Goal: Task Accomplishment & Management: Complete application form

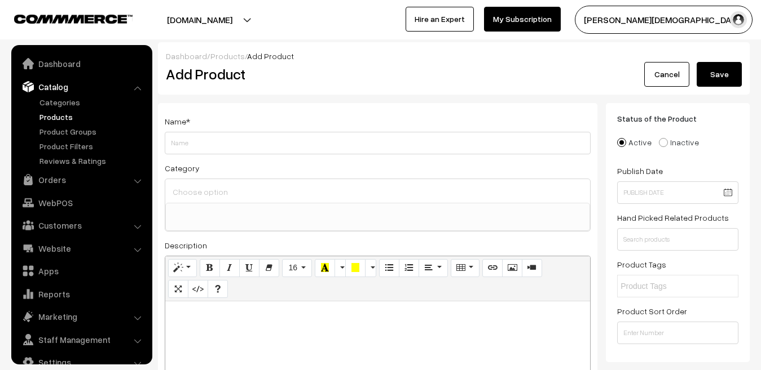
select select
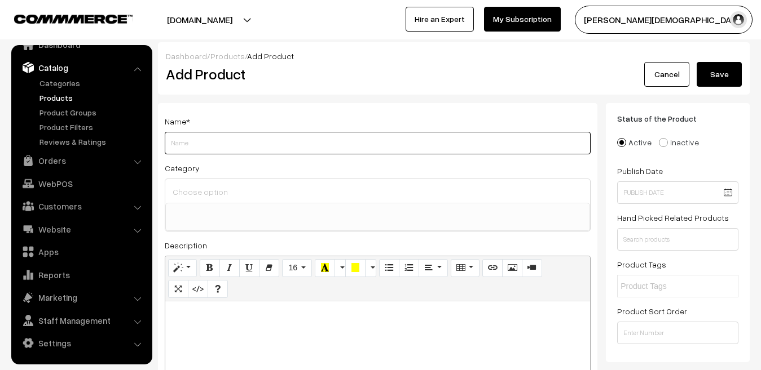
paste input "[PERSON_NAME] Publication RPSC/RSSB Exam Reasoning ([PERSON_NAME]) All Rajastha…"
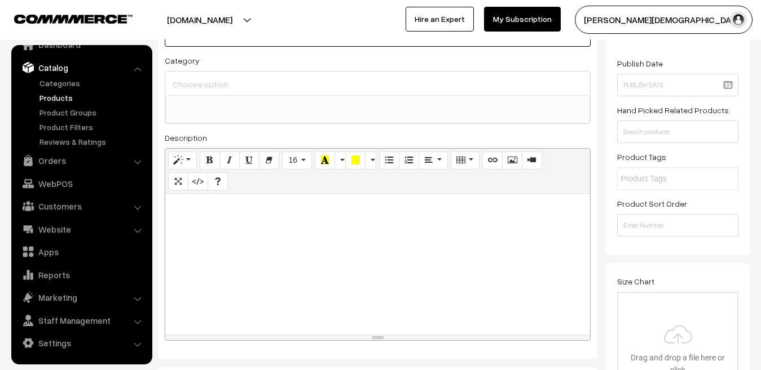
scroll to position [113, 0]
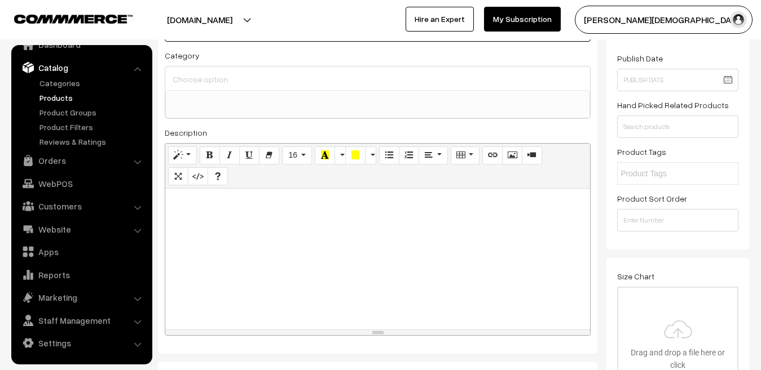
type input "[PERSON_NAME] Publication RPSC/RSSB Exam Reasoning ([PERSON_NAME]) All Rajastha…"
click at [361, 244] on div at bounding box center [377, 259] width 425 height 141
paste div
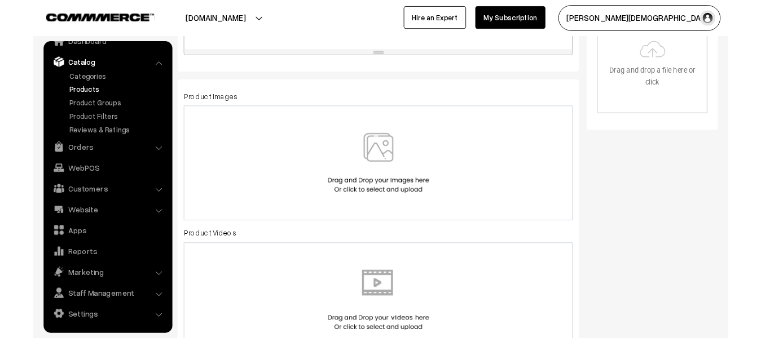
scroll to position [395, 0]
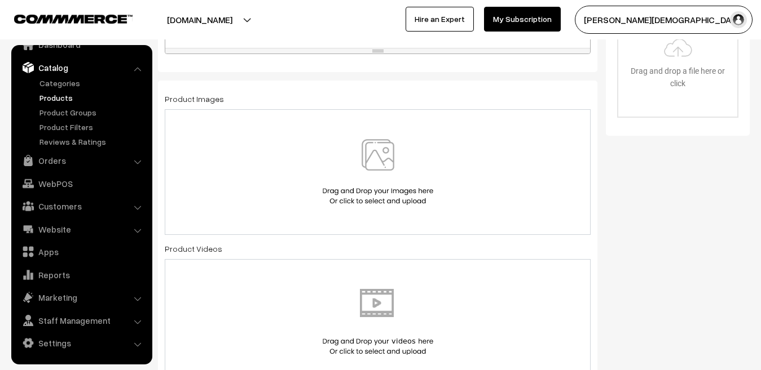
click at [372, 189] on img at bounding box center [378, 172] width 116 height 66
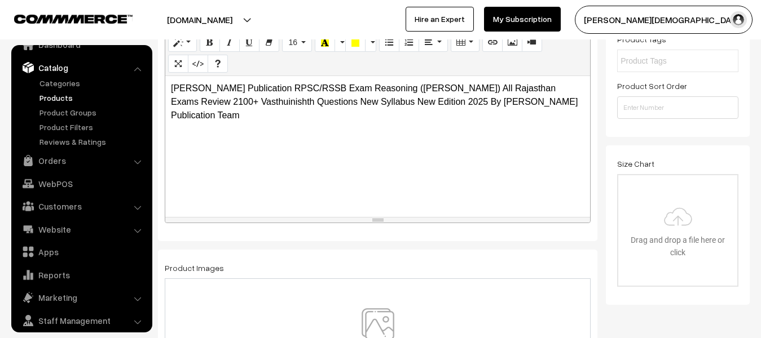
scroll to position [338, 0]
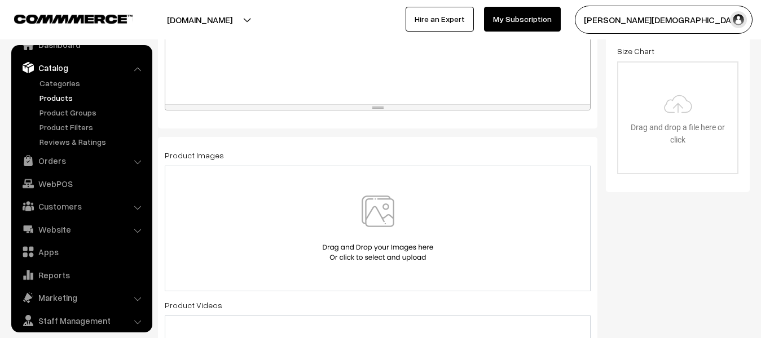
click at [322, 236] on img at bounding box center [378, 229] width 116 height 66
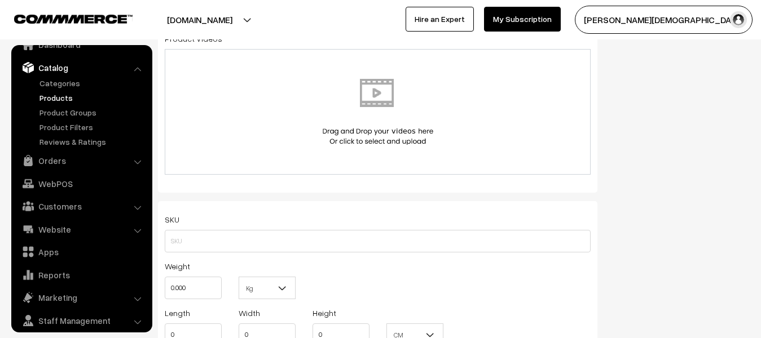
scroll to position [620, 0]
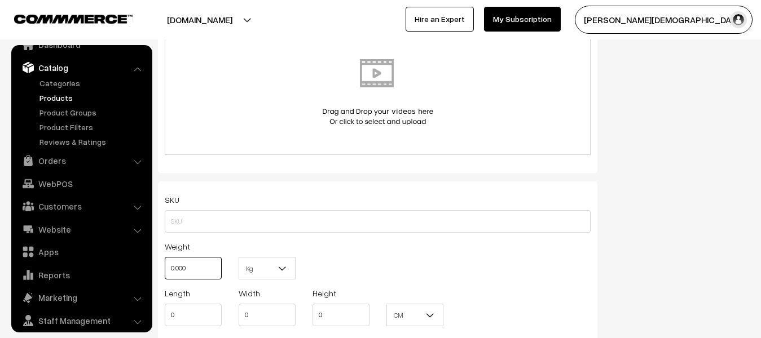
click at [208, 271] on input "0.000" at bounding box center [193, 268] width 57 height 23
type input "0"
type input "1"
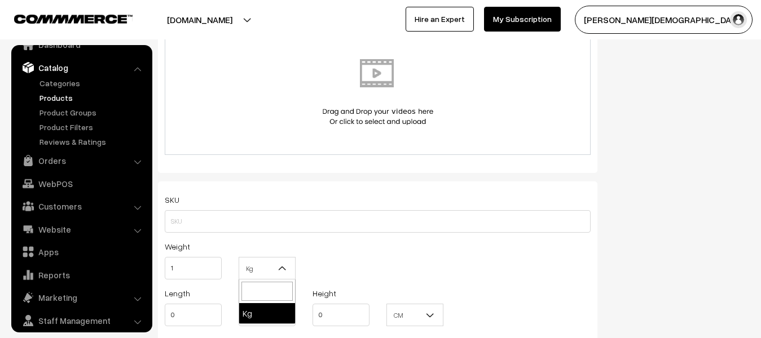
click at [278, 268] on b at bounding box center [282, 268] width 11 height 11
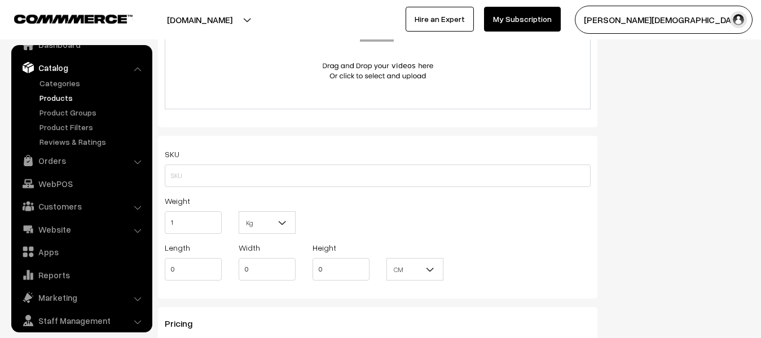
scroll to position [733, 0]
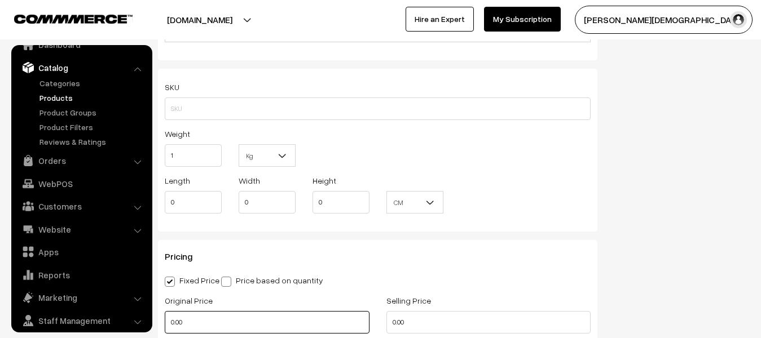
click at [216, 319] on input "0.00" at bounding box center [267, 322] width 205 height 23
type input "0"
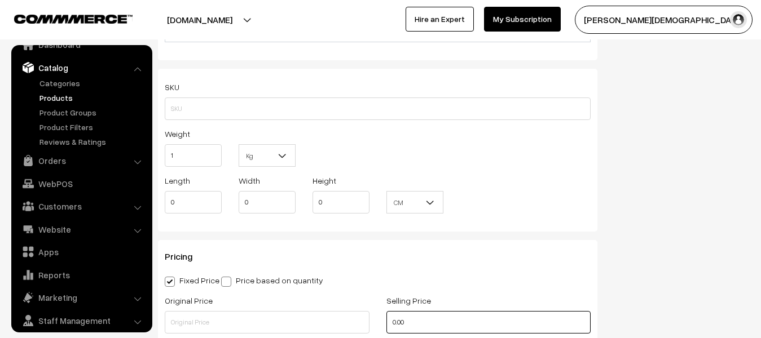
click at [453, 312] on input "0.00" at bounding box center [488, 322] width 205 height 23
type input "0"
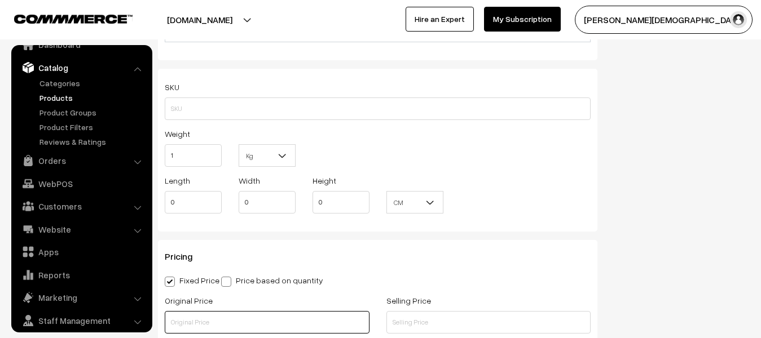
click at [209, 316] on input "text" at bounding box center [267, 322] width 205 height 23
type input "220"
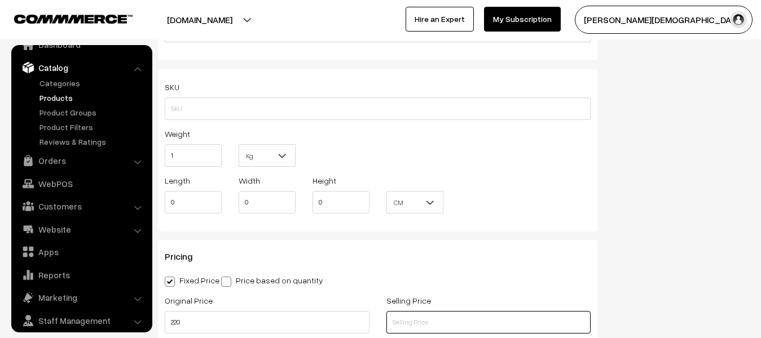
click at [438, 332] on input "text" at bounding box center [488, 322] width 205 height 23
type input "190"
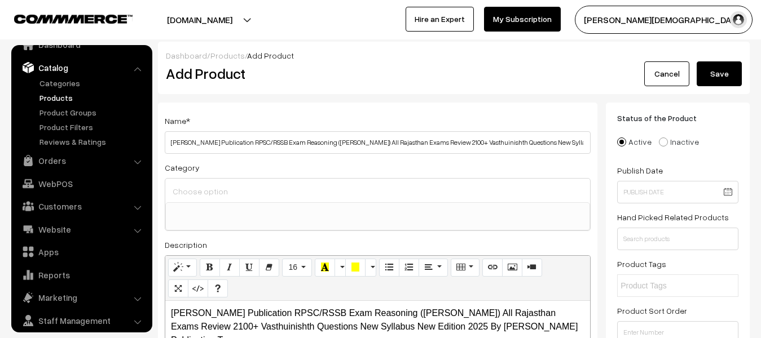
scroll to position [0, 0]
click at [716, 64] on button "Save" at bounding box center [718, 74] width 45 height 25
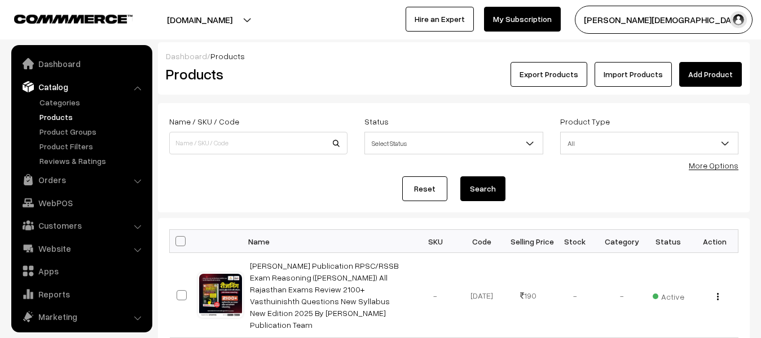
scroll to position [31, 0]
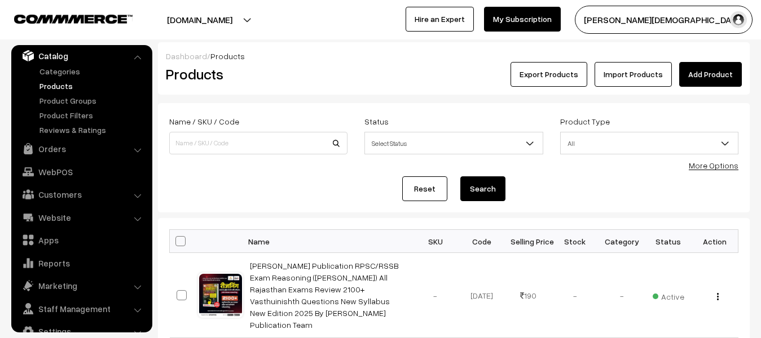
click at [689, 69] on link "Add Product" at bounding box center [710, 74] width 63 height 25
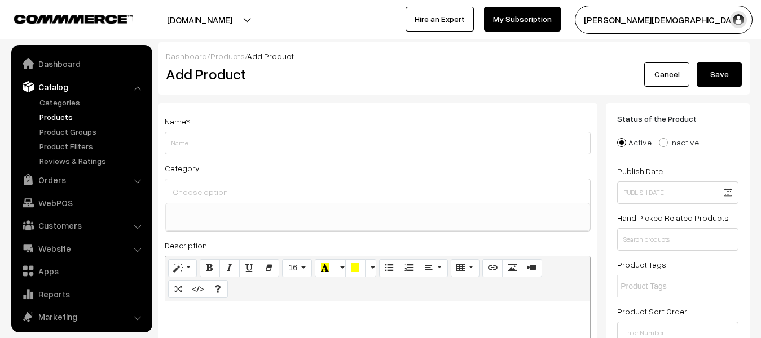
select select
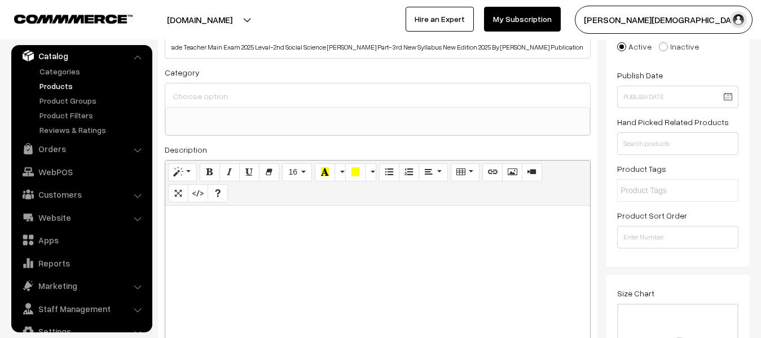
scroll to position [113, 0]
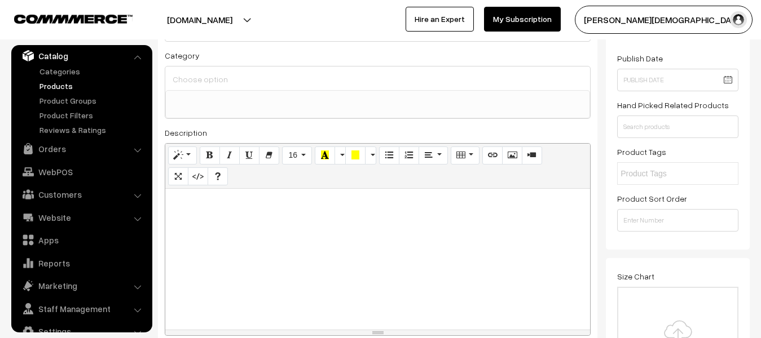
type input "Akshansh Publication RSSB 3rd Grade Teacher Main Exam 2025 Leval-2nd Social Sci…"
click at [334, 230] on div at bounding box center [377, 259] width 425 height 141
paste div
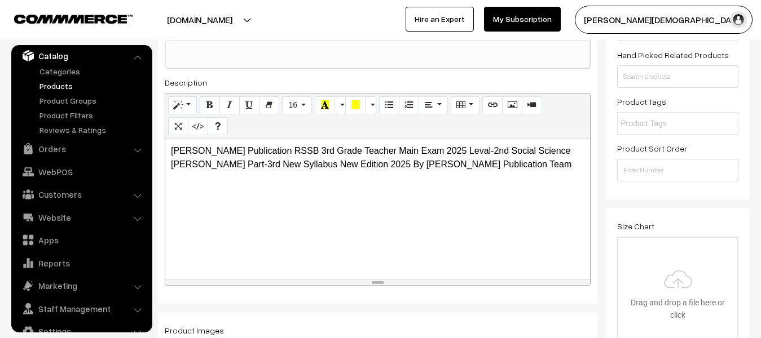
scroll to position [226, 0]
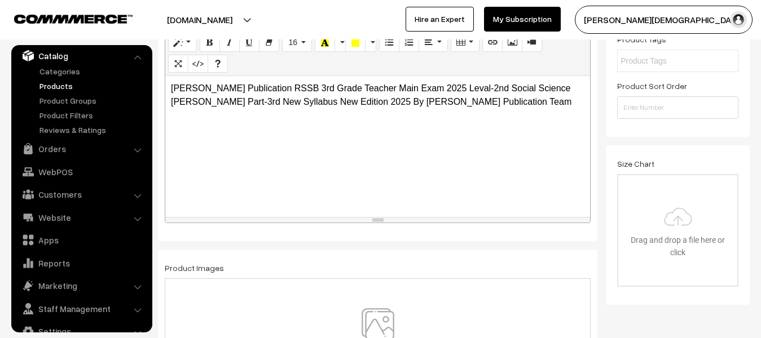
click at [383, 337] on img at bounding box center [378, 341] width 116 height 66
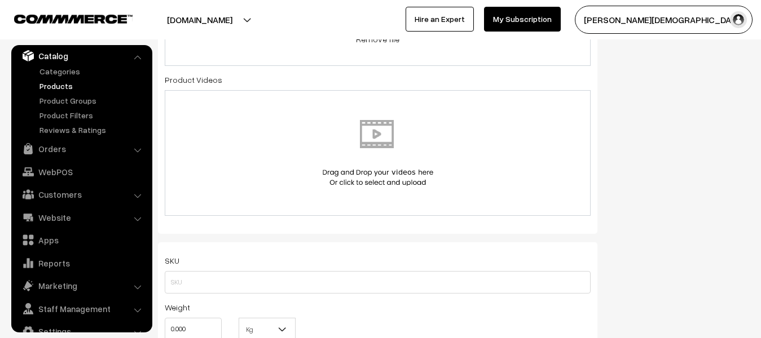
scroll to position [620, 0]
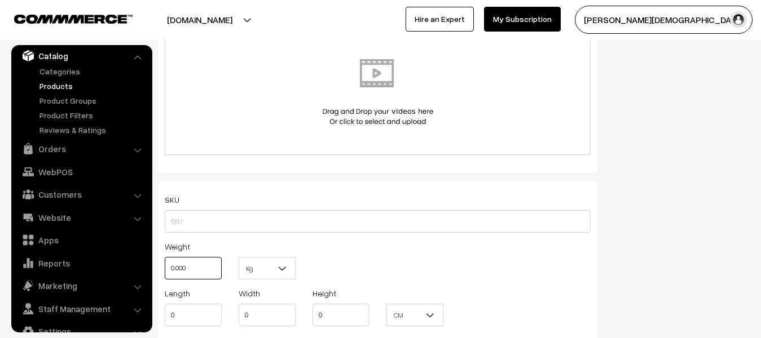
click at [204, 269] on input "0.000" at bounding box center [193, 268] width 57 height 23
type input "0"
type input "1"
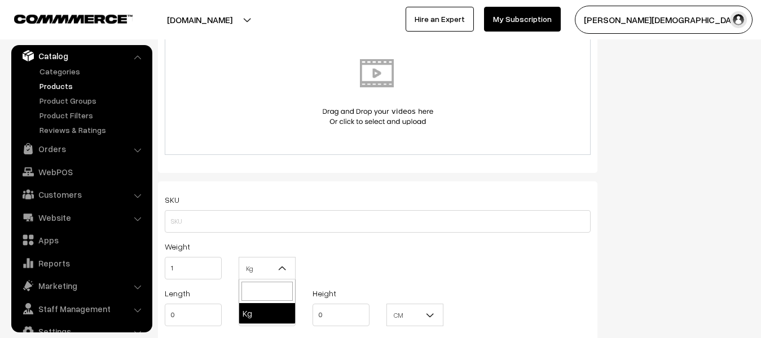
click at [277, 271] on b at bounding box center [282, 268] width 11 height 11
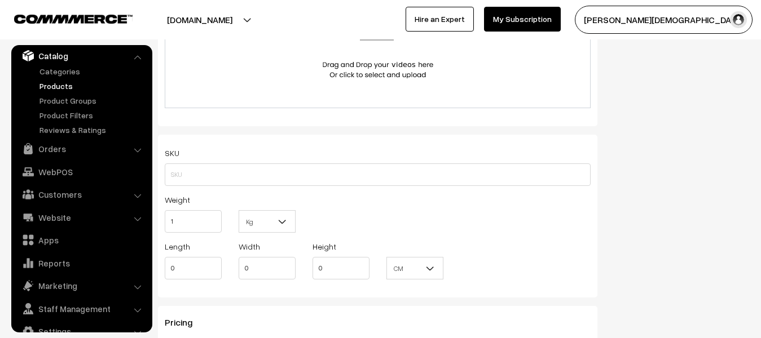
scroll to position [733, 0]
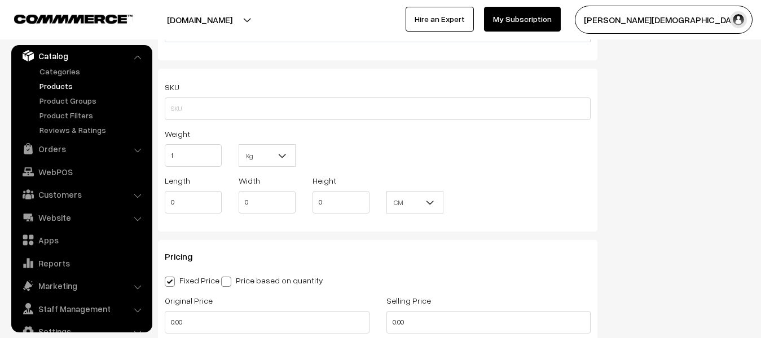
click at [207, 309] on div "Original Price 0.00" at bounding box center [267, 314] width 205 height 40
click at [224, 329] on input "0.00" at bounding box center [267, 322] width 205 height 23
type input "0"
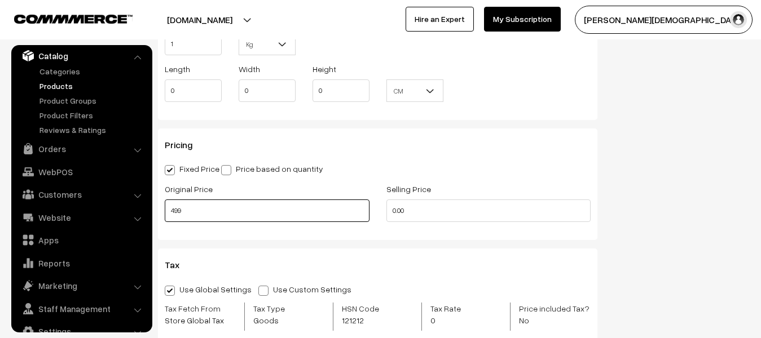
scroll to position [846, 0]
type input "499"
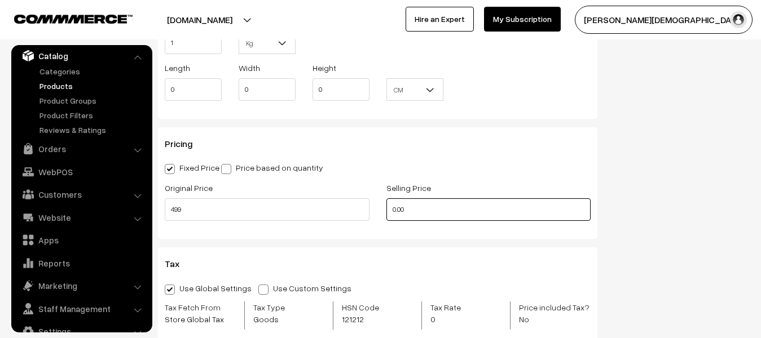
click at [434, 210] on input "0.00" at bounding box center [488, 209] width 205 height 23
type input "0"
type input "215"
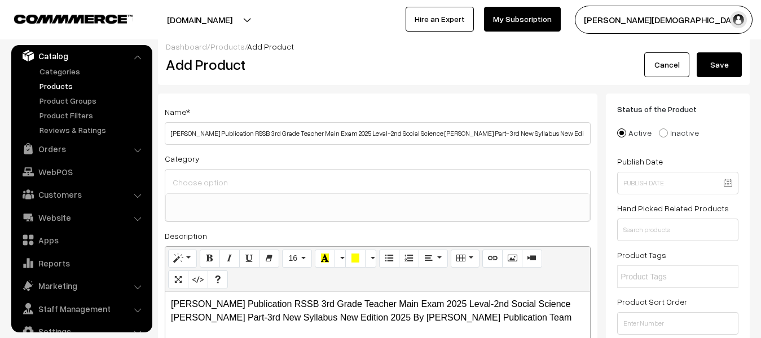
scroll to position [0, 0]
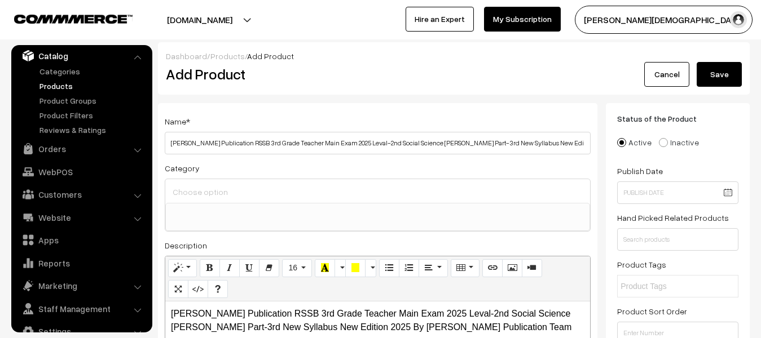
click at [709, 76] on button "Save" at bounding box center [718, 74] width 45 height 25
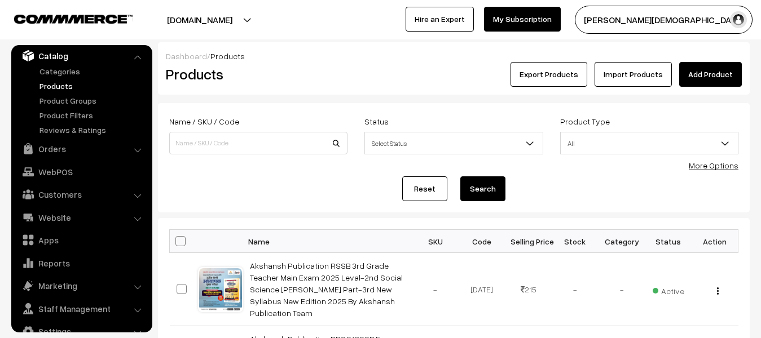
click at [696, 72] on link "Add Product" at bounding box center [710, 74] width 63 height 25
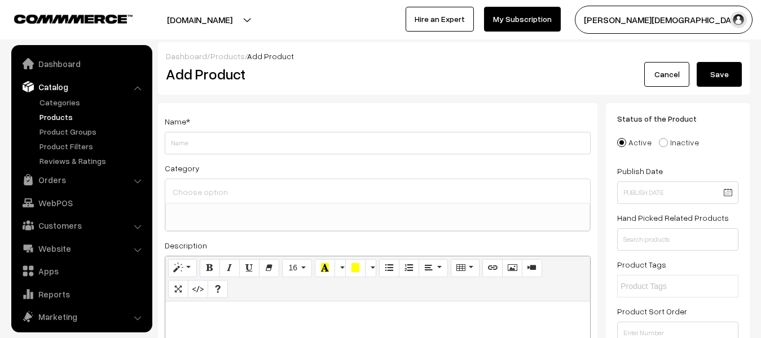
select select
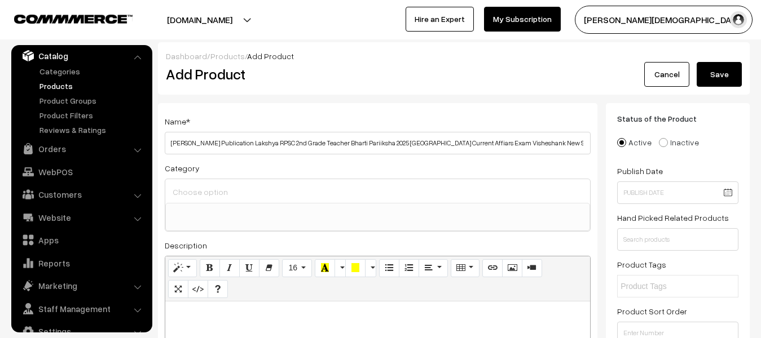
scroll to position [0, 105]
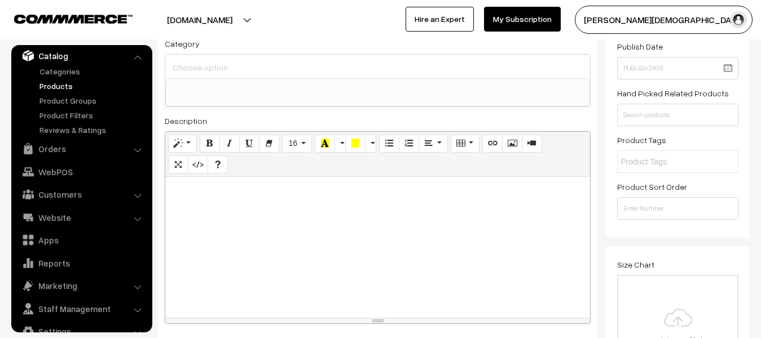
type input "[PERSON_NAME] Publication Lakshya RPSC 2nd Grade Teacher Bharti Pariiksha 2025 …"
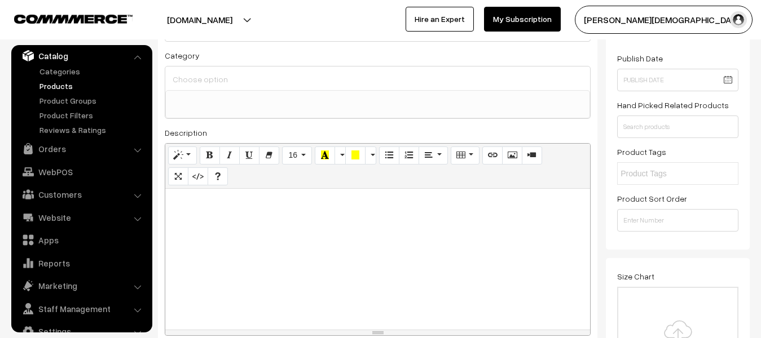
scroll to position [0, 0]
click at [389, 205] on p at bounding box center [377, 202] width 413 height 14
paste div
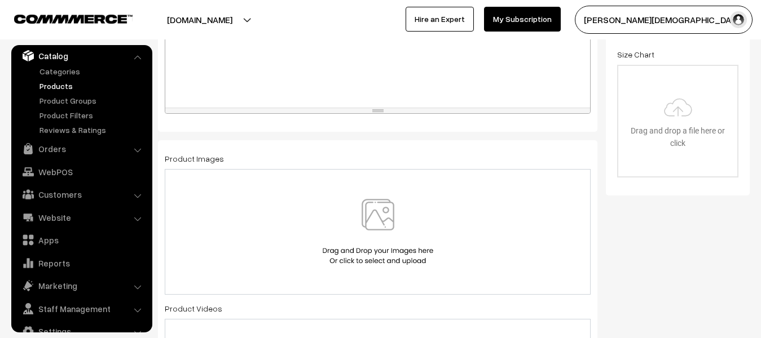
scroll to position [338, 0]
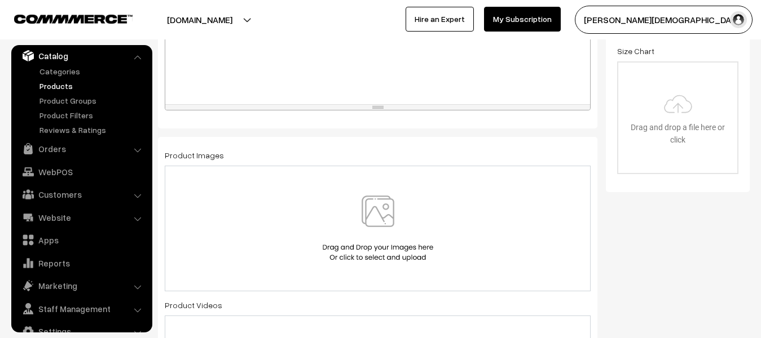
click at [380, 224] on img at bounding box center [378, 229] width 116 height 66
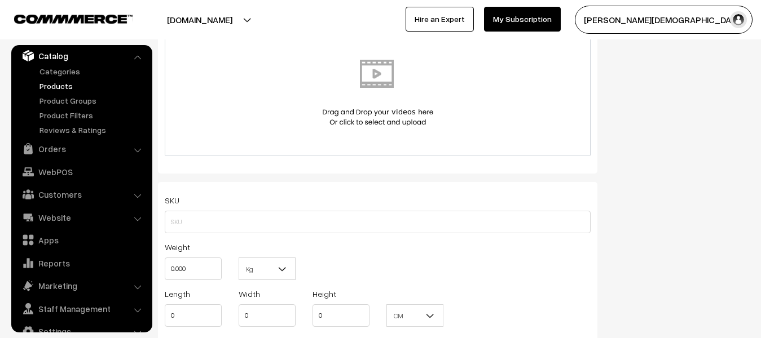
scroll to position [677, 0]
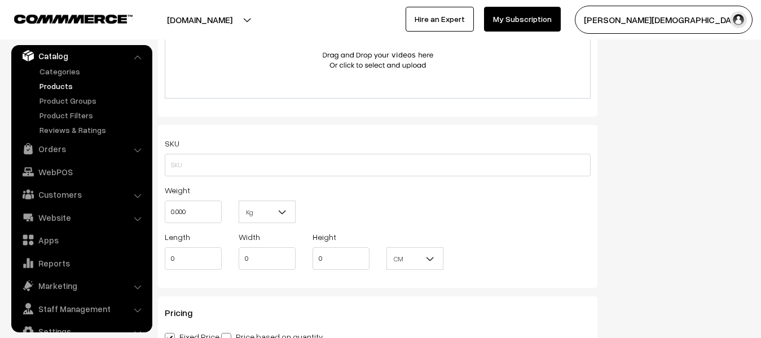
click at [222, 218] on div "Weight 0.000" at bounding box center [193, 206] width 74 height 47
click at [215, 207] on input "0.000" at bounding box center [193, 212] width 57 height 23
type input "0"
type input "1"
click at [284, 211] on b at bounding box center [282, 211] width 11 height 11
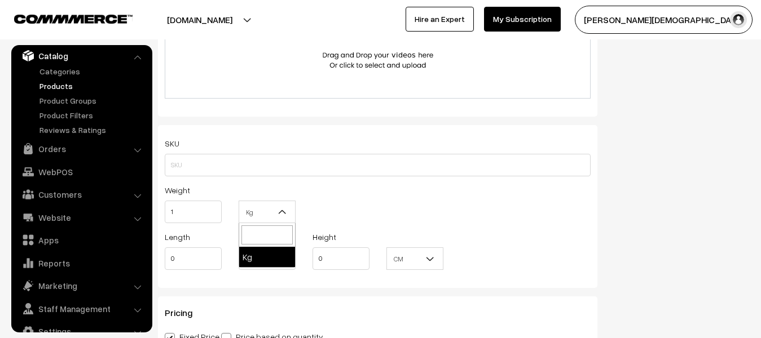
drag, startPoint x: 264, startPoint y: 249, endPoint x: 261, endPoint y: 240, distance: 9.1
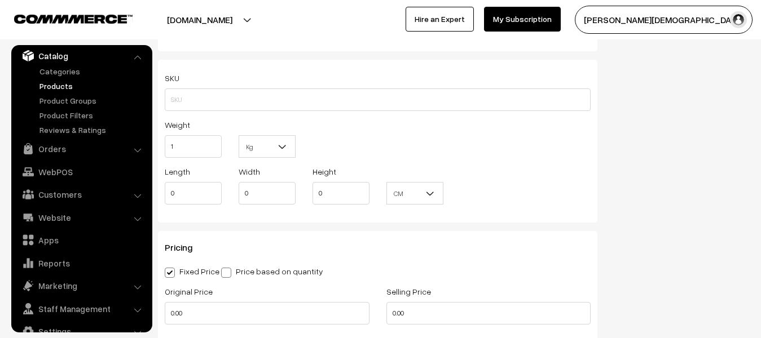
scroll to position [846, 0]
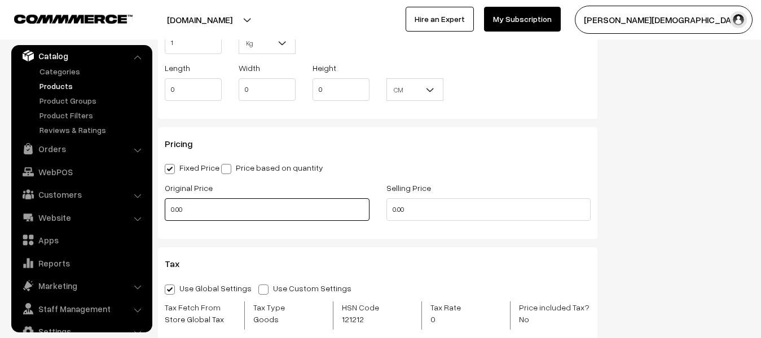
click at [219, 215] on input "0.00" at bounding box center [267, 209] width 205 height 23
type input "0"
type input "120"
click at [436, 223] on div "Selling Price 0.00" at bounding box center [489, 204] width 222 height 47
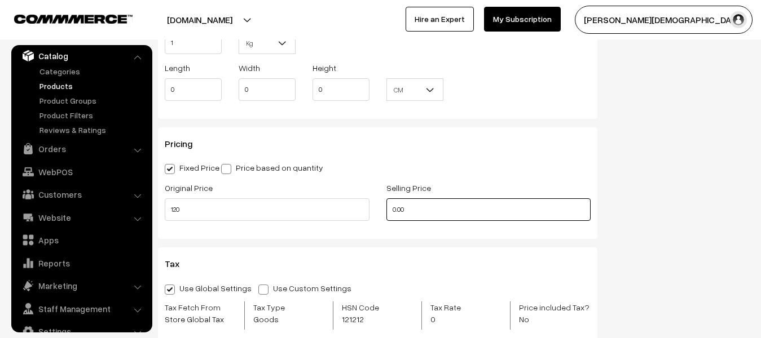
click at [431, 213] on input "0.00" at bounding box center [488, 209] width 205 height 23
type input "0"
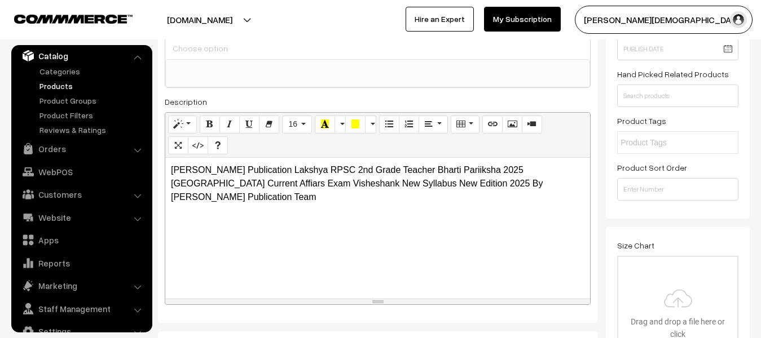
scroll to position [0, 0]
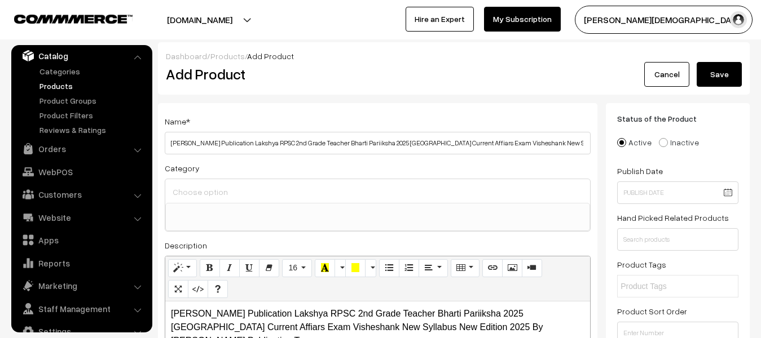
type input "110"
drag, startPoint x: 709, startPoint y: 81, endPoint x: 685, endPoint y: 114, distance: 42.0
click at [709, 80] on button "Save" at bounding box center [718, 74] width 45 height 25
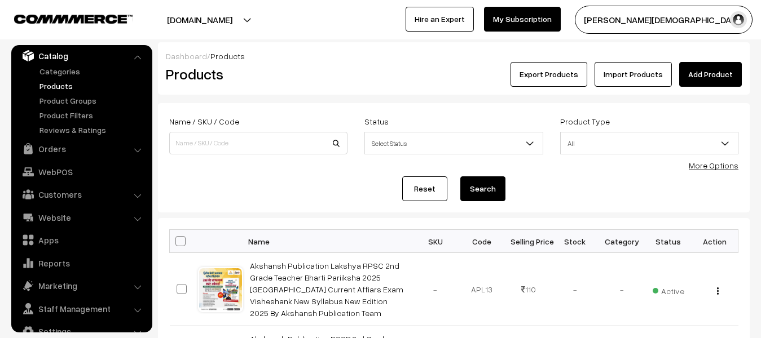
click at [687, 67] on link "Add Product" at bounding box center [710, 74] width 63 height 25
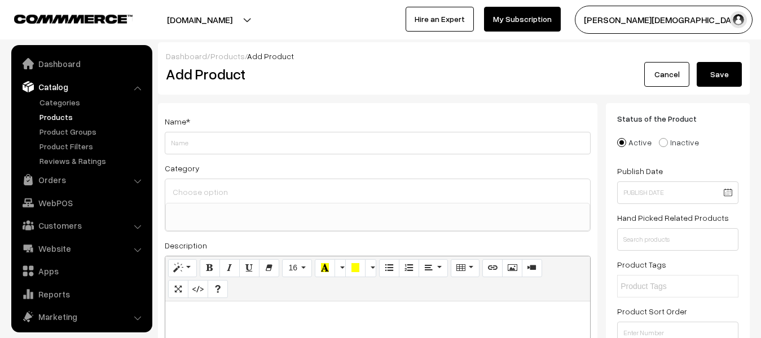
select select
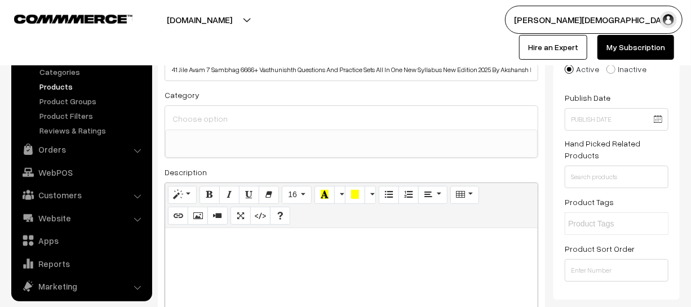
scroll to position [102, 0]
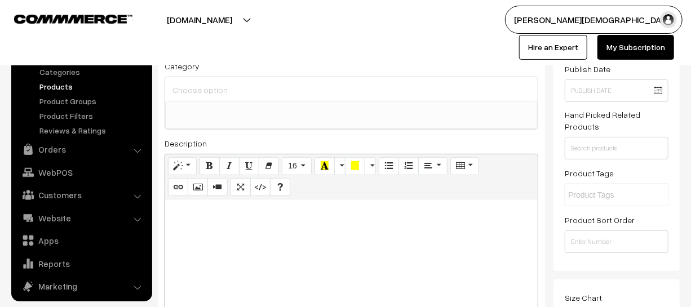
type input "Akshansh Publication RPSC Rajasthan Police Upnirikshak(SI) Bharti Pariksha 2025…"
click at [273, 211] on p at bounding box center [351, 212] width 361 height 14
paste div
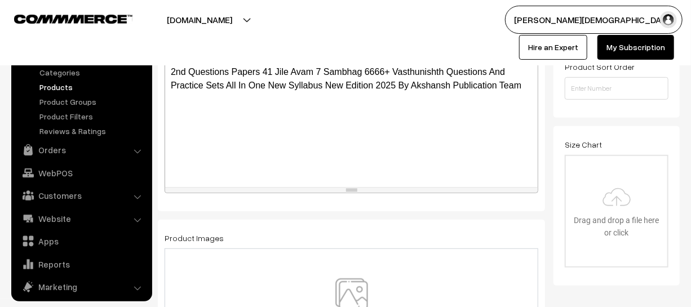
scroll to position [358, 0]
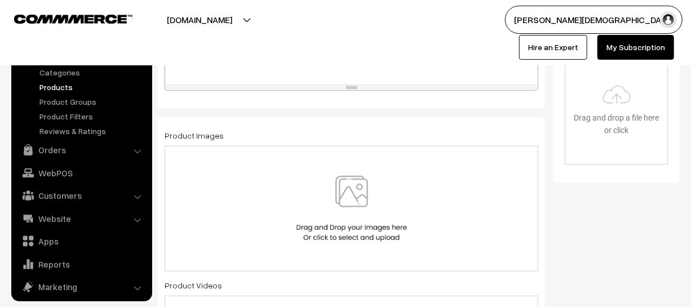
click at [360, 229] on img at bounding box center [352, 209] width 116 height 66
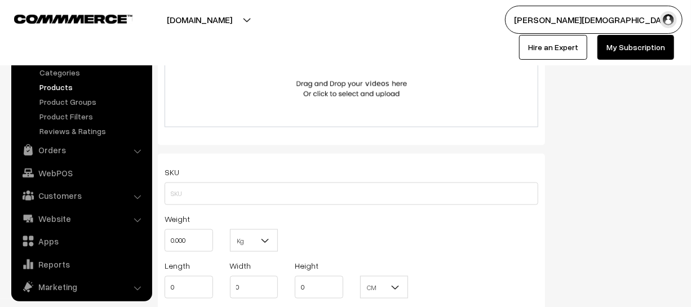
scroll to position [665, 0]
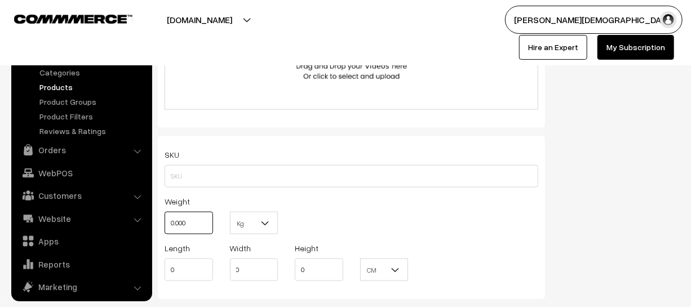
click at [196, 226] on input "0.000" at bounding box center [189, 223] width 48 height 23
type input "0"
type input "1"
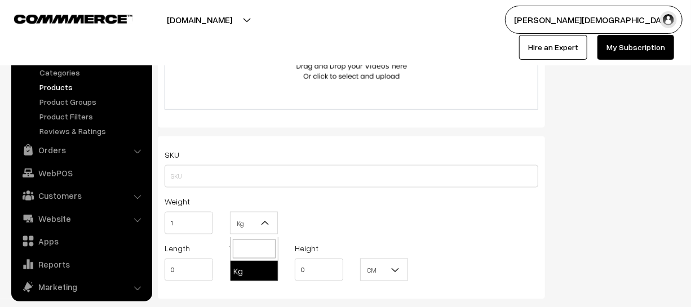
click at [262, 229] on b at bounding box center [264, 223] width 11 height 11
click at [251, 286] on div "Width 0" at bounding box center [254, 264] width 65 height 47
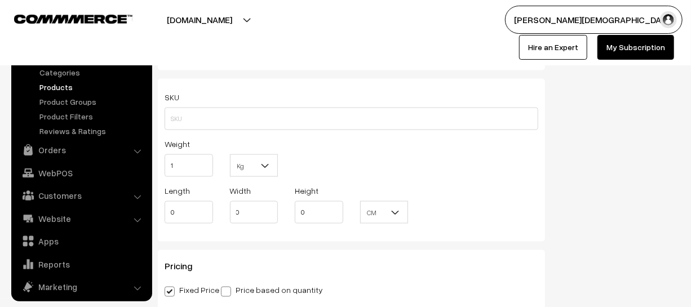
scroll to position [819, 0]
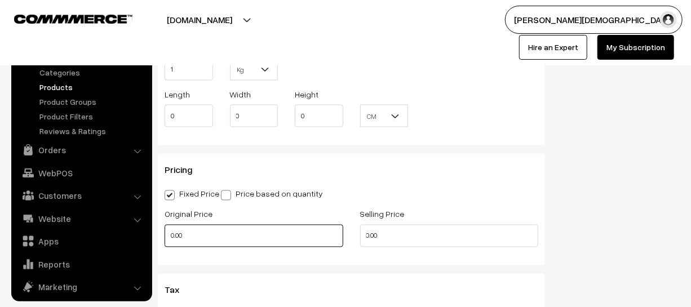
click at [206, 230] on input "0.00" at bounding box center [254, 236] width 179 height 23
type input "0"
type input "600"
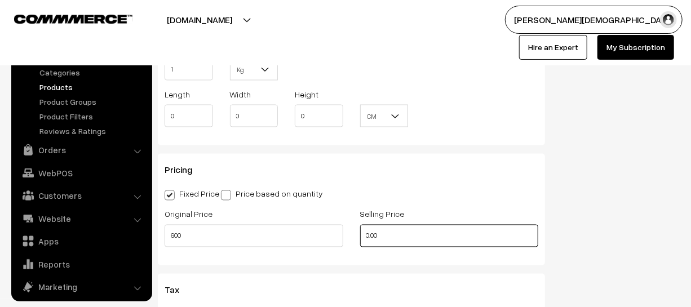
click at [411, 242] on input "0.00" at bounding box center [449, 236] width 179 height 23
type input "0"
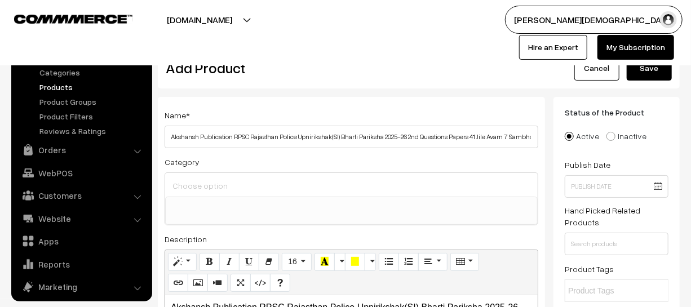
scroll to position [0, 0]
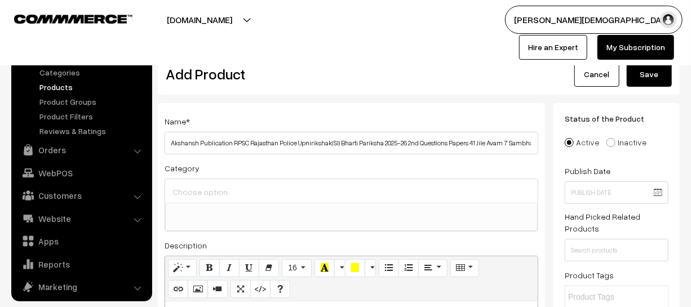
type input "275"
click at [648, 79] on button "Save" at bounding box center [649, 74] width 45 height 25
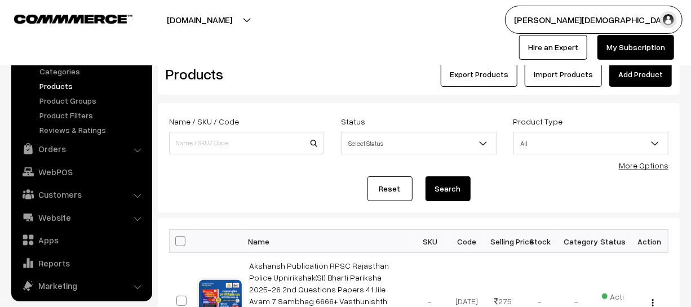
click at [638, 59] on div "Dashboard / Products" at bounding box center [419, 56] width 506 height 12
click at [623, 75] on link "Add Product" at bounding box center [641, 74] width 63 height 25
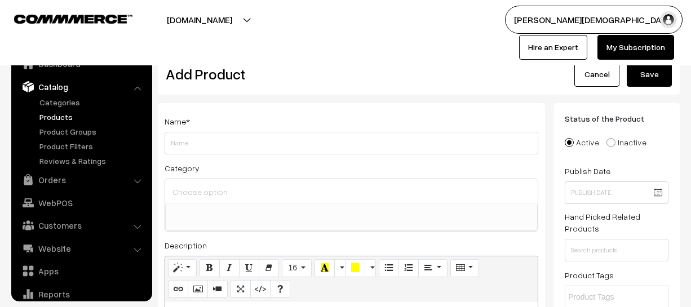
select select
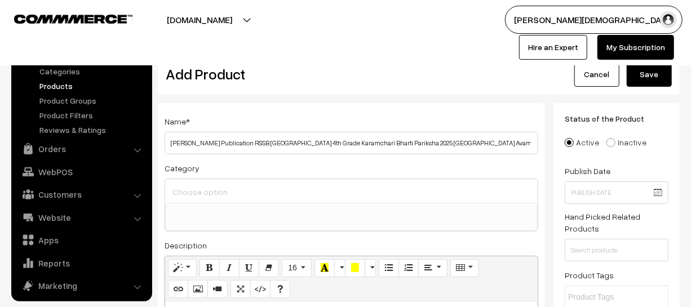
scroll to position [0, 320]
type input "[PERSON_NAME] Publication RSSB [GEOGRAPHIC_DATA] 4th Grade Karamchari Bharti Pa…"
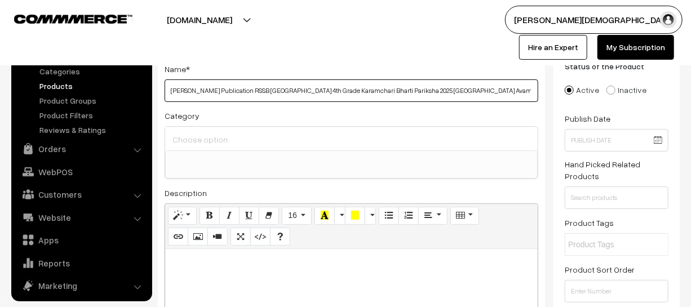
scroll to position [102, 0]
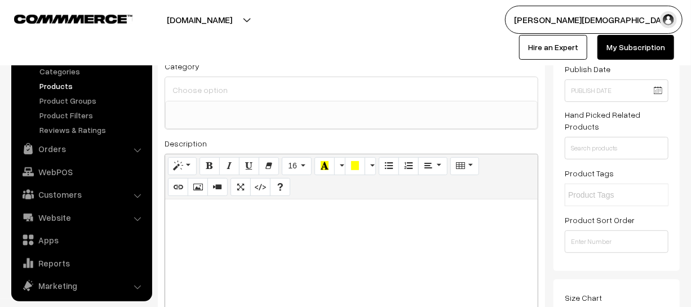
click at [276, 249] on div at bounding box center [351, 270] width 373 height 141
paste div
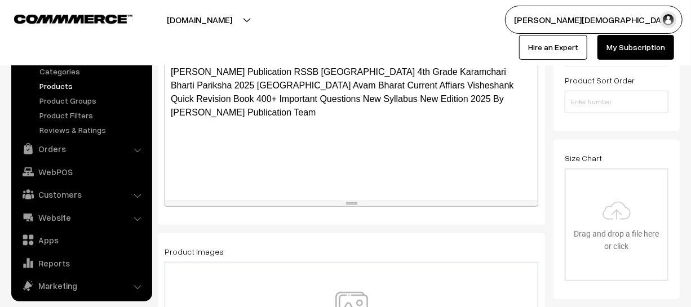
scroll to position [256, 0]
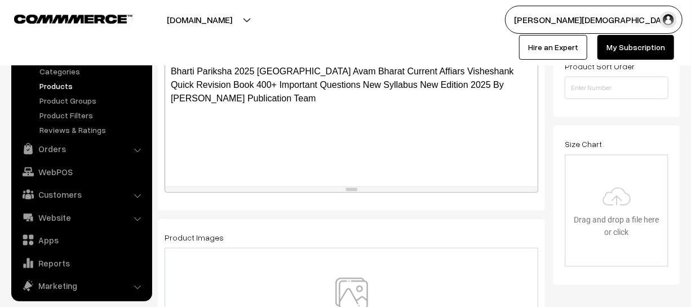
click at [355, 287] on img at bounding box center [352, 311] width 116 height 66
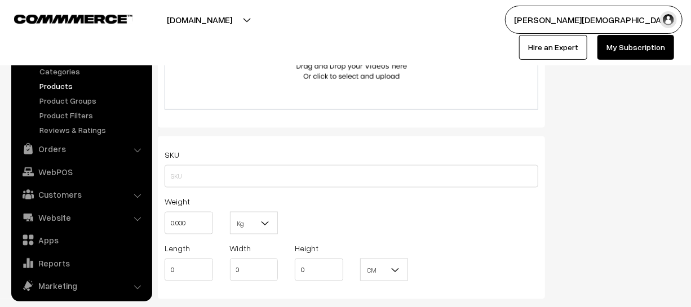
scroll to position [666, 0]
click at [204, 229] on input "0.000" at bounding box center [189, 222] width 48 height 23
type input "0"
type input "1"
click at [267, 226] on b at bounding box center [264, 222] width 11 height 11
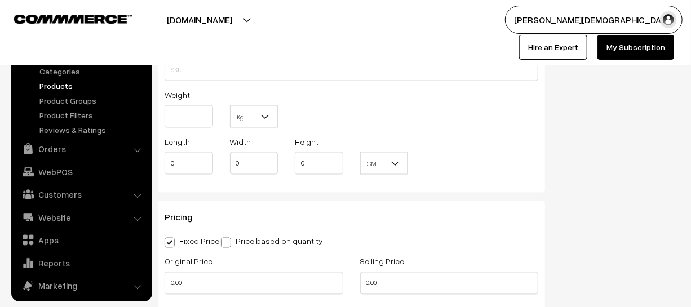
scroll to position [769, 0]
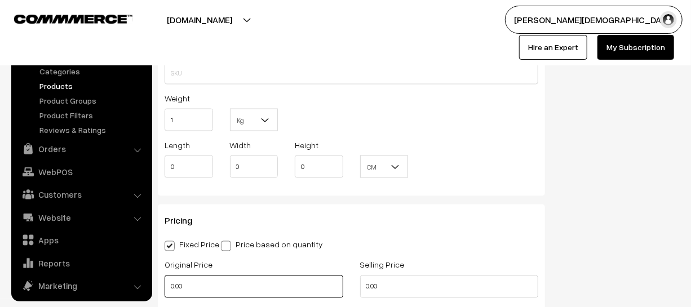
click at [198, 288] on input "0.00" at bounding box center [254, 287] width 179 height 23
type input "0"
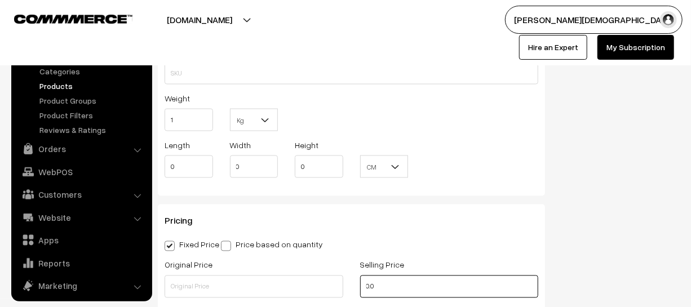
click at [382, 290] on input "0.0" at bounding box center [449, 287] width 179 height 23
type input "0"
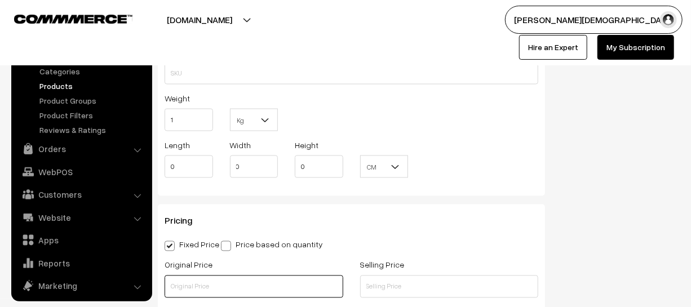
click at [224, 281] on input "text" at bounding box center [254, 287] width 179 height 23
type input "120"
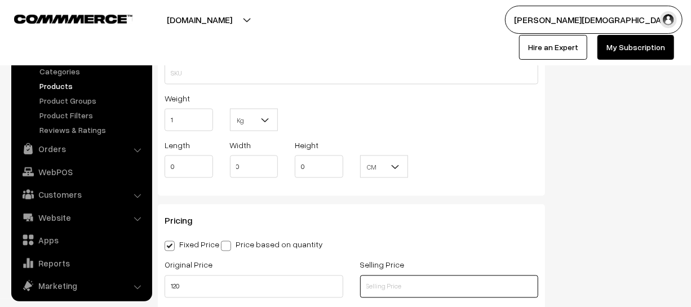
click at [430, 292] on input "text" at bounding box center [449, 287] width 179 height 23
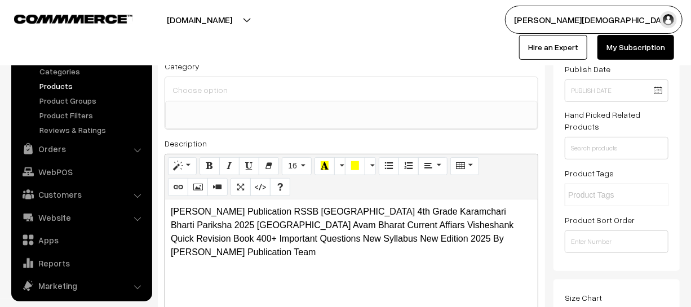
scroll to position [0, 0]
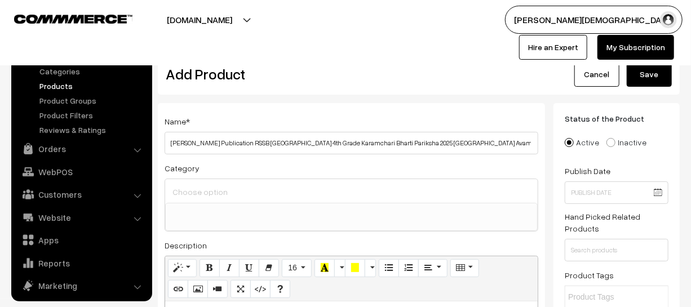
type input "110"
click at [649, 70] on button "Save" at bounding box center [649, 74] width 45 height 25
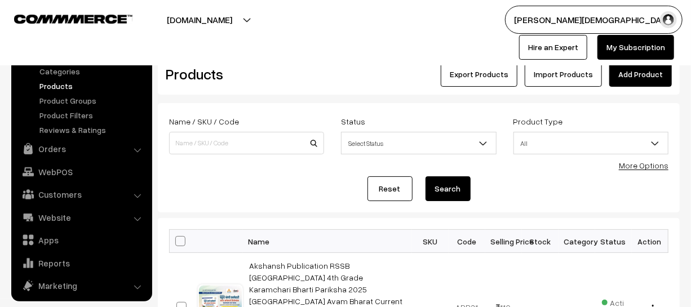
click at [651, 69] on link "Add Product" at bounding box center [641, 74] width 63 height 25
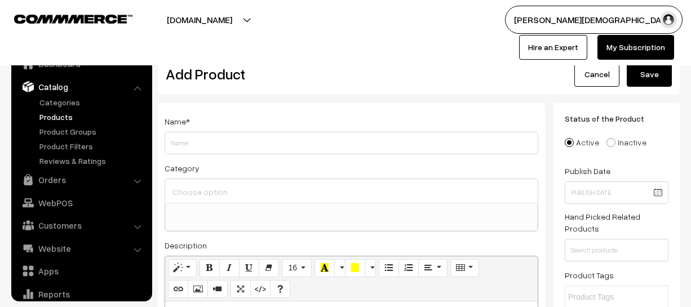
select select
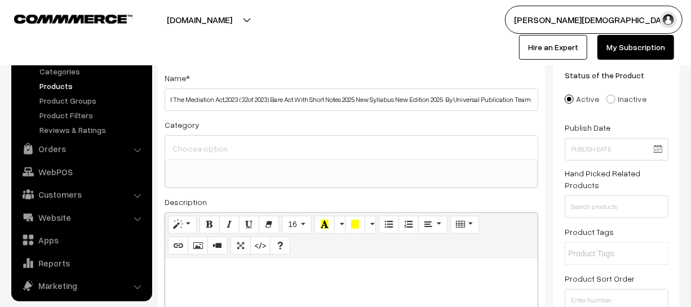
scroll to position [102, 0]
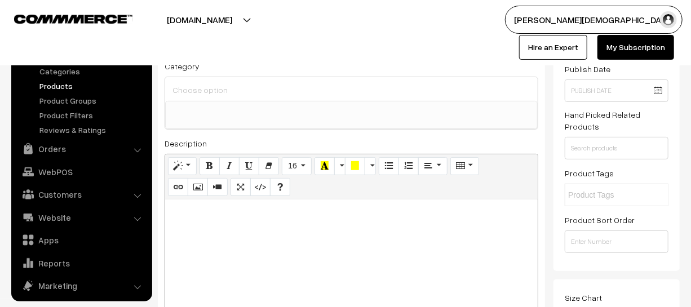
type input "Universal Publication The Code Of Civil Procedure,1908 With Quick Review Flow C…"
click at [314, 248] on div at bounding box center [351, 270] width 373 height 141
paste div
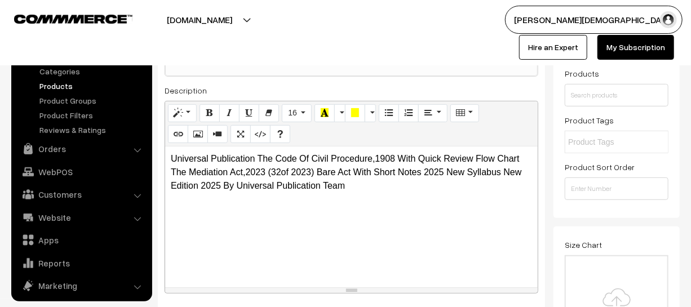
scroll to position [256, 0]
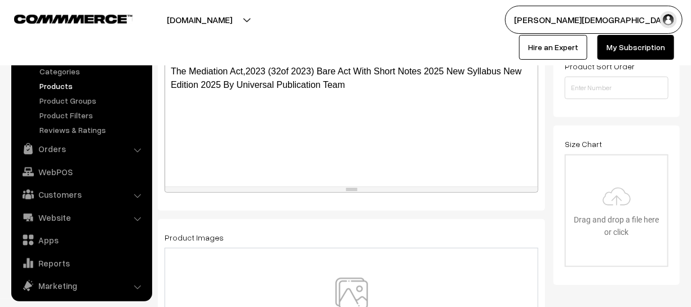
click at [355, 286] on img at bounding box center [352, 311] width 116 height 66
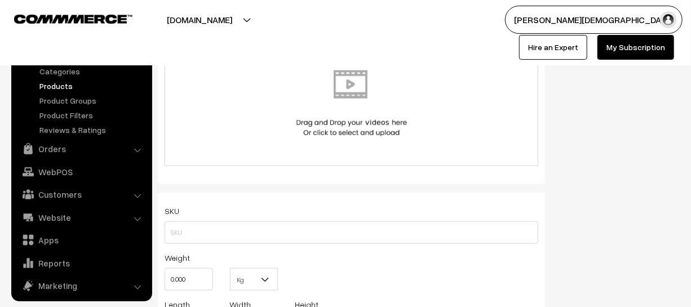
scroll to position [666, 0]
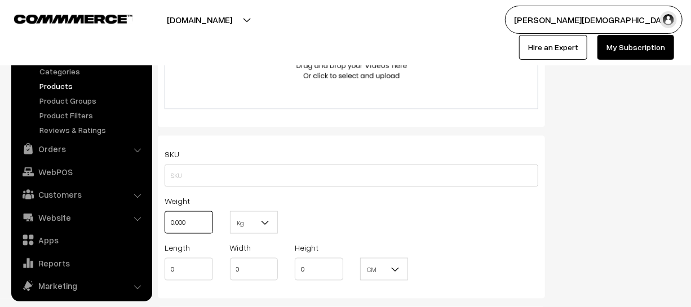
click at [192, 226] on input "0.000" at bounding box center [189, 222] width 48 height 23
type input "0"
type input "1"
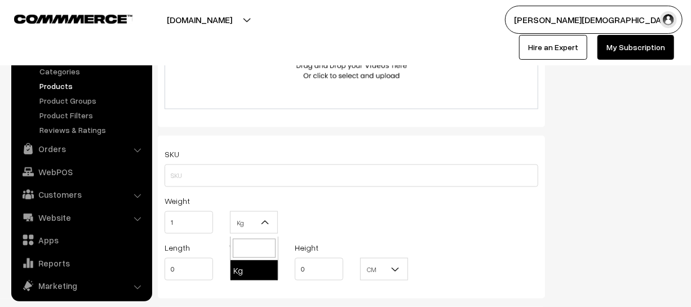
click at [257, 227] on span "Kg" at bounding box center [254, 223] width 47 height 20
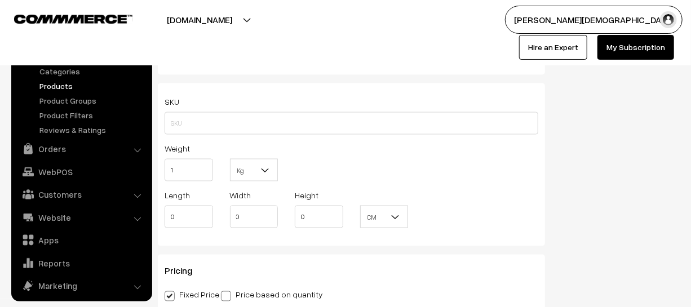
scroll to position [769, 0]
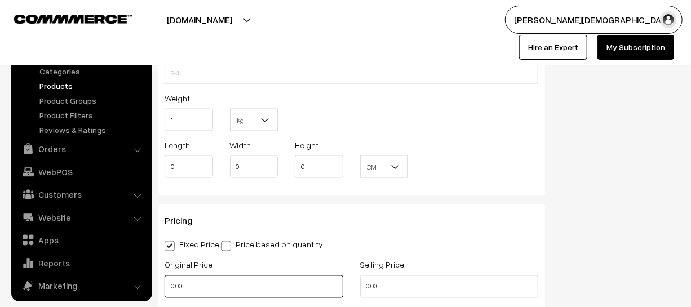
click at [215, 295] on input "0.00" at bounding box center [254, 287] width 179 height 23
type input "0"
type input "450"
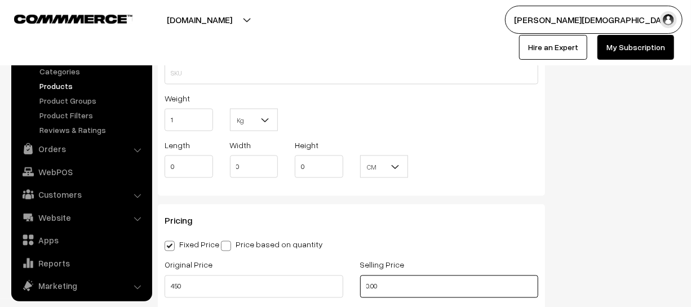
click at [409, 292] on input "0.00" at bounding box center [449, 287] width 179 height 23
type input "0"
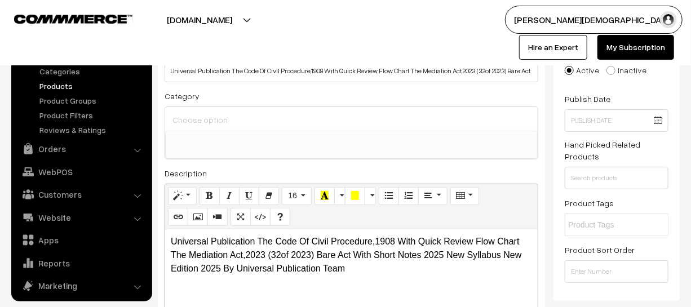
scroll to position [0, 0]
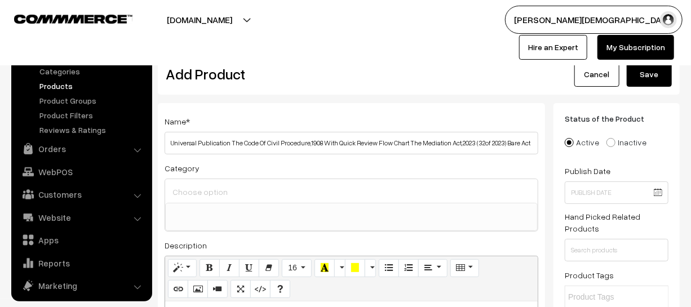
type input "315"
click at [633, 77] on button "Save" at bounding box center [649, 74] width 45 height 25
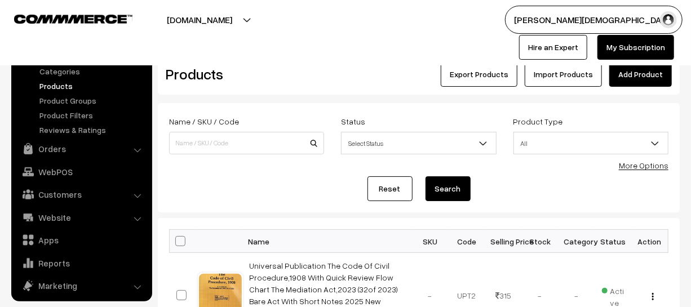
click at [629, 81] on link "Add Product" at bounding box center [641, 74] width 63 height 25
